Goal: Transaction & Acquisition: Purchase product/service

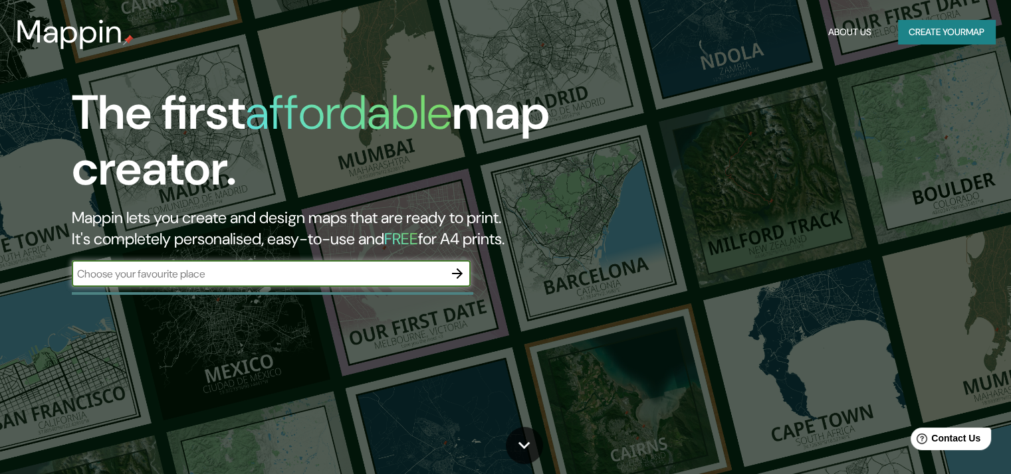
click at [933, 39] on button "Create your map" at bounding box center [946, 32] width 97 height 25
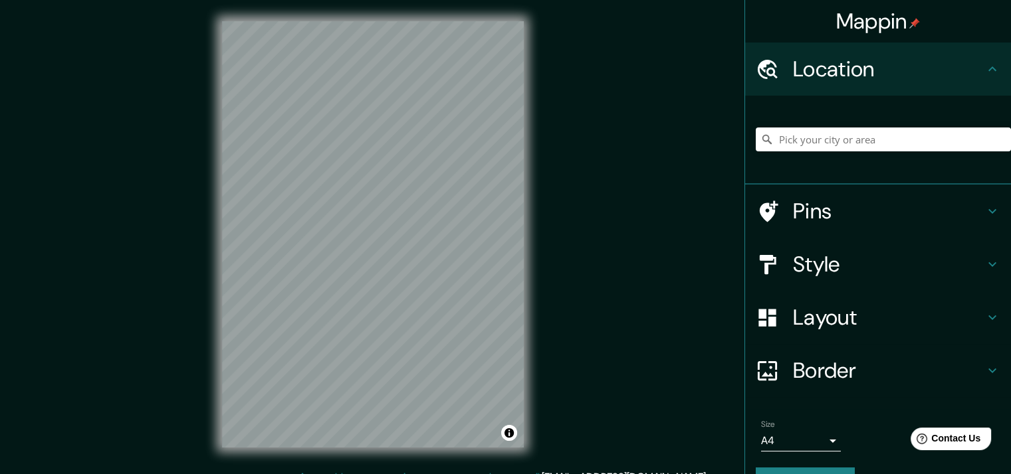
click at [813, 152] on div at bounding box center [883, 139] width 255 height 66
click at [807, 143] on input "Pick your city or area" at bounding box center [883, 140] width 255 height 24
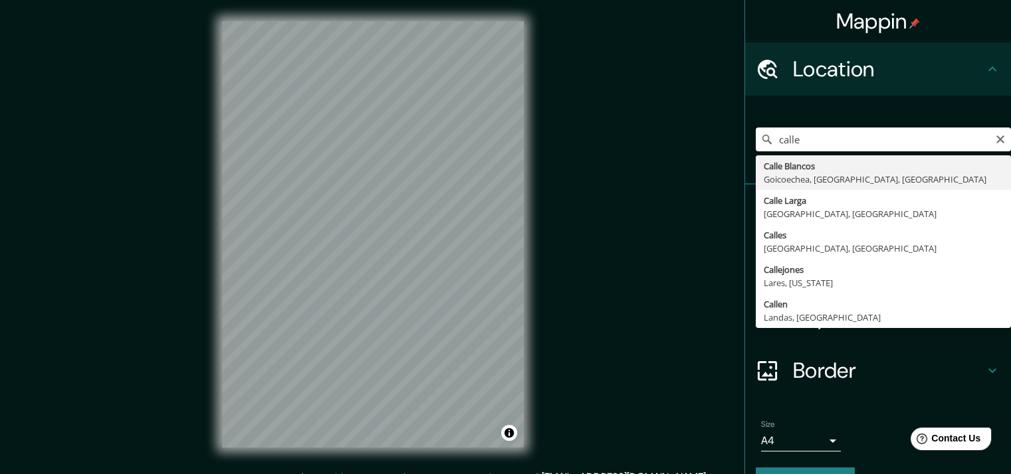
drag, startPoint x: 799, startPoint y: 140, endPoint x: 747, endPoint y: 140, distance: 51.8
click at [756, 140] on input "calle" at bounding box center [883, 140] width 255 height 24
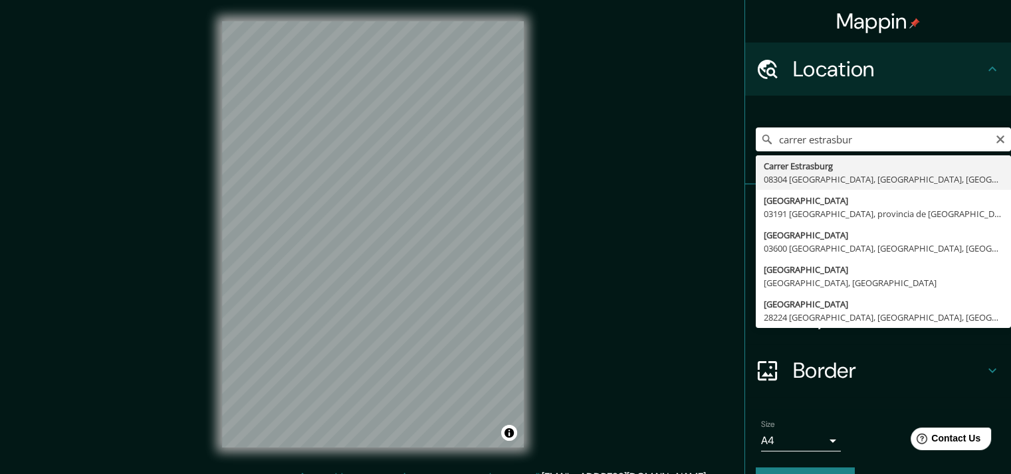
type input "[GEOGRAPHIC_DATA], 08304 [GEOGRAPHIC_DATA], [GEOGRAPHIC_DATA], [GEOGRAPHIC_DATA]"
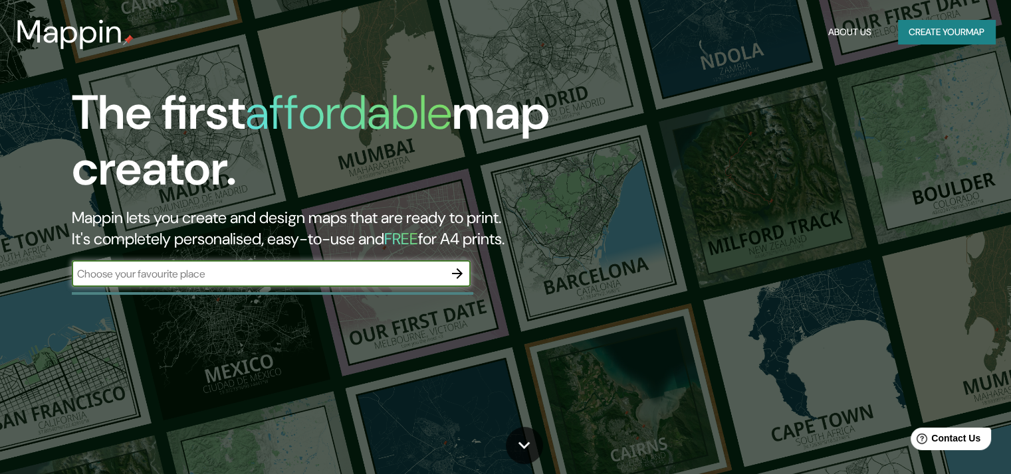
click at [942, 39] on button "Create your map" at bounding box center [946, 32] width 97 height 25
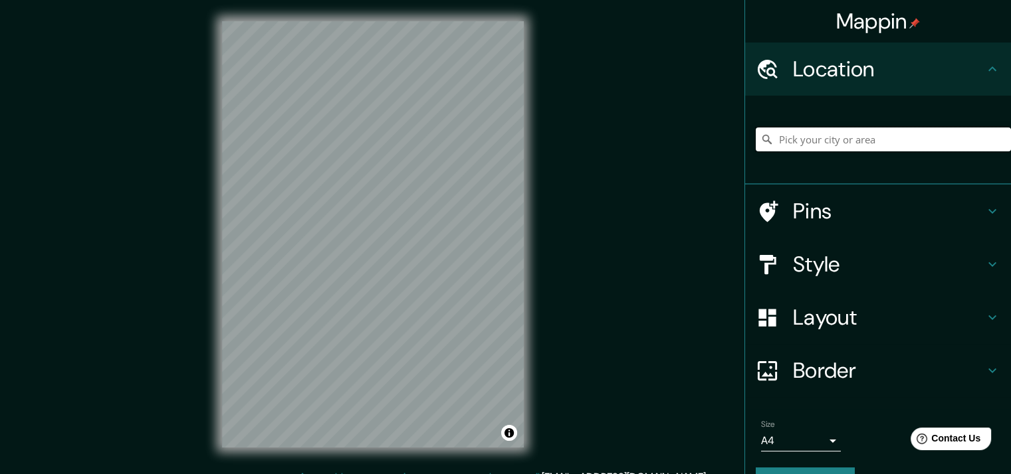
click at [832, 132] on input "Pick your city or area" at bounding box center [883, 140] width 255 height 24
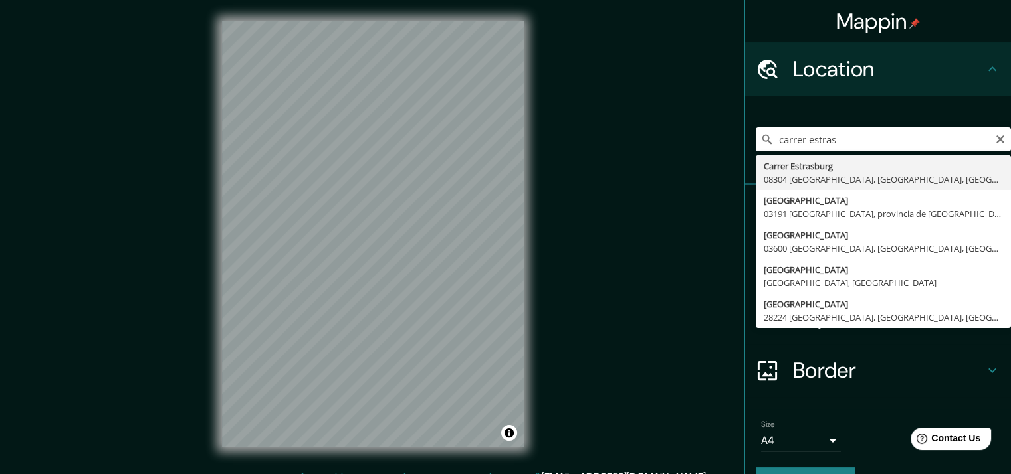
type input "[GEOGRAPHIC_DATA], 08304 [GEOGRAPHIC_DATA], [GEOGRAPHIC_DATA], [GEOGRAPHIC_DATA]"
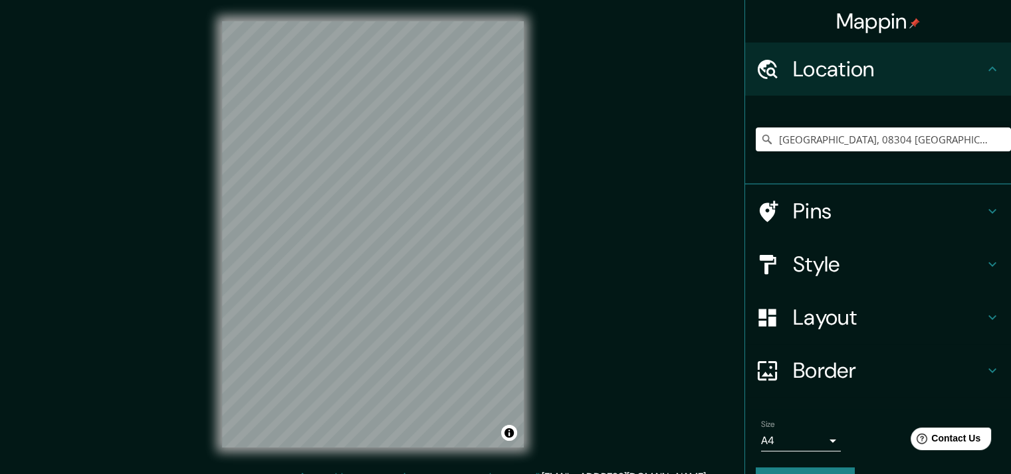
click at [838, 272] on h4 "Style" at bounding box center [888, 264] width 191 height 27
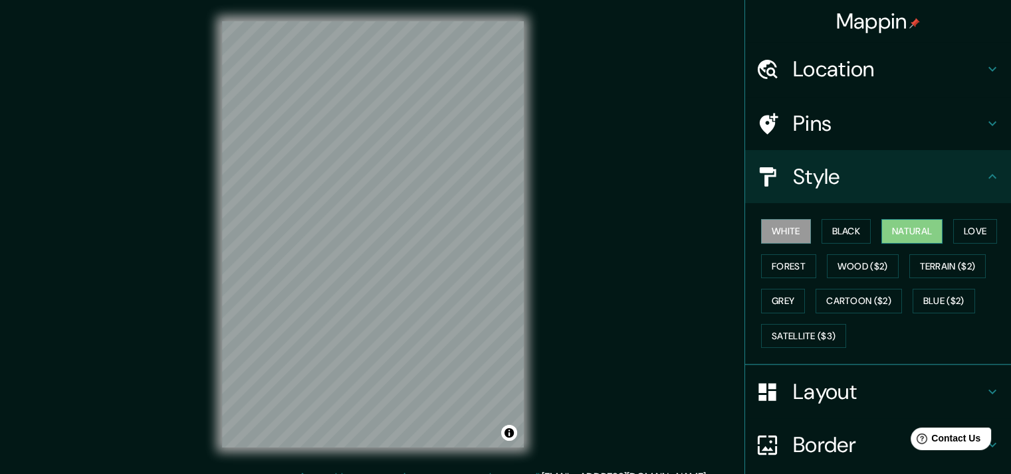
click at [922, 235] on button "Natural" at bounding box center [911, 231] width 61 height 25
click at [774, 228] on button "White" at bounding box center [786, 231] width 50 height 25
drag, startPoint x: 875, startPoint y: 229, endPoint x: 890, endPoint y: 229, distance: 15.9
click at [881, 229] on button "Natural" at bounding box center [911, 231] width 61 height 25
click at [975, 229] on button "Love" at bounding box center [975, 231] width 44 height 25
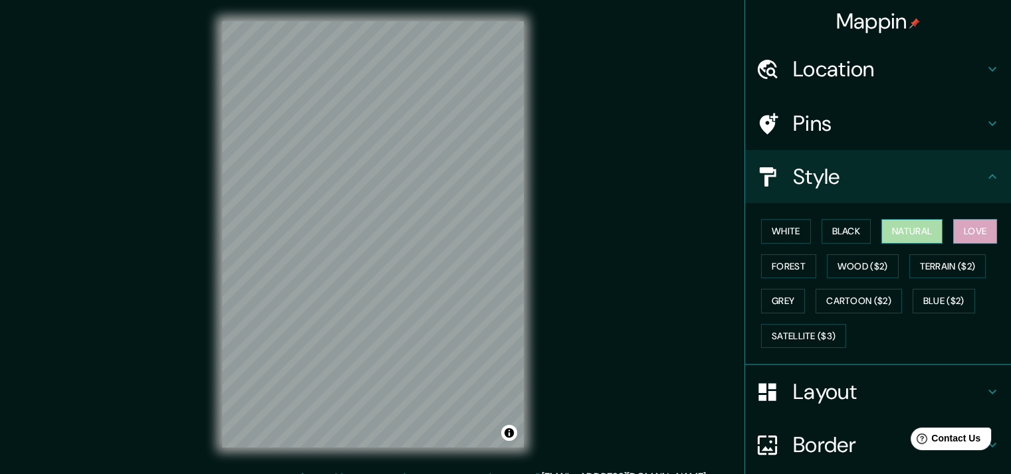
click at [920, 228] on button "Natural" at bounding box center [911, 231] width 61 height 25
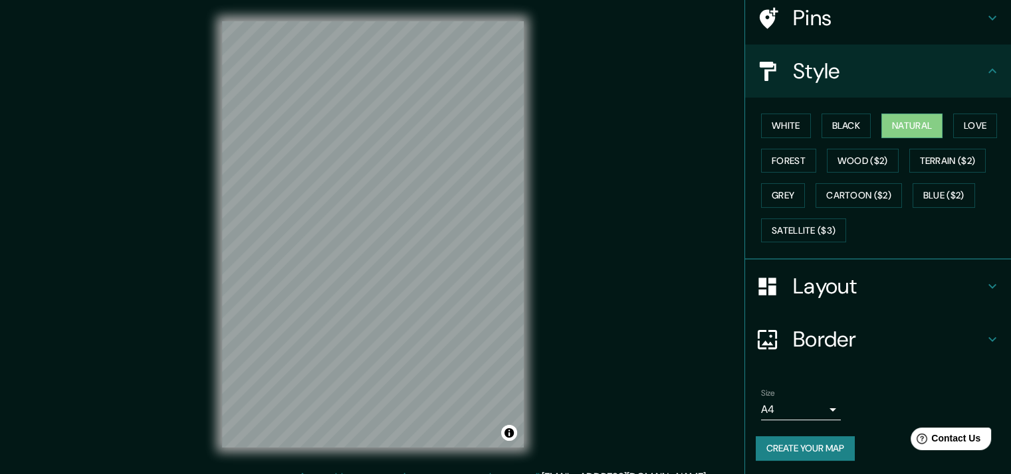
scroll to position [106, 0]
click at [802, 449] on button "Create your map" at bounding box center [805, 448] width 99 height 25
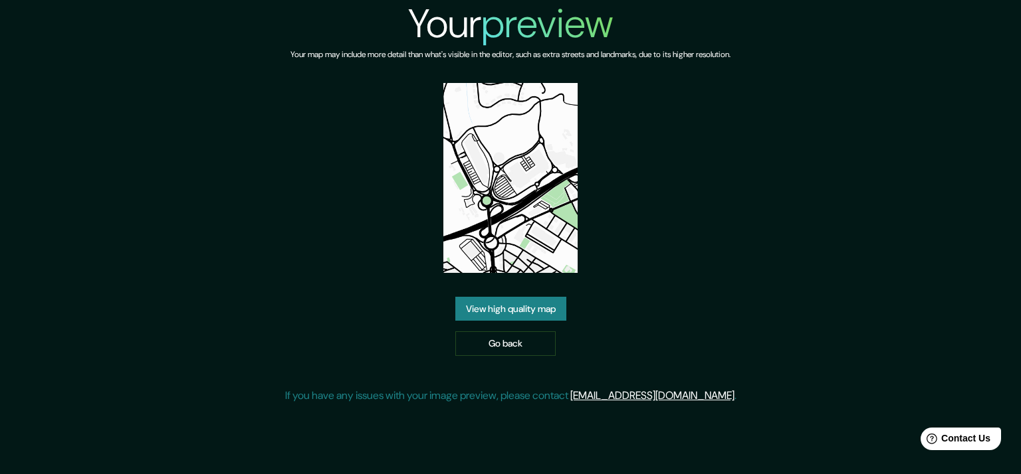
click at [524, 313] on link "View high quality map" at bounding box center [510, 309] width 111 height 25
